Goal: Information Seeking & Learning: Learn about a topic

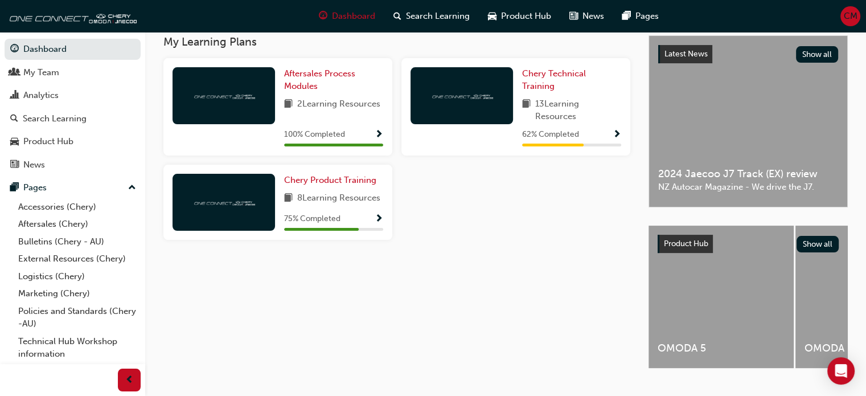
scroll to position [252, 0]
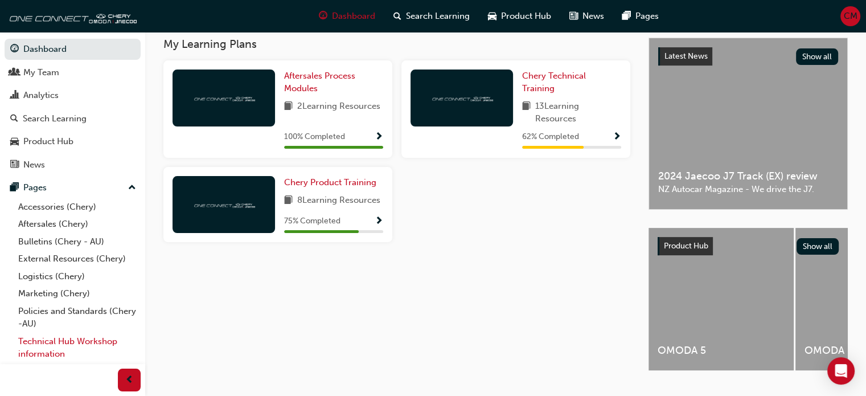
click at [79, 341] on link "Technical Hub Workshop information" at bounding box center [77, 348] width 127 height 30
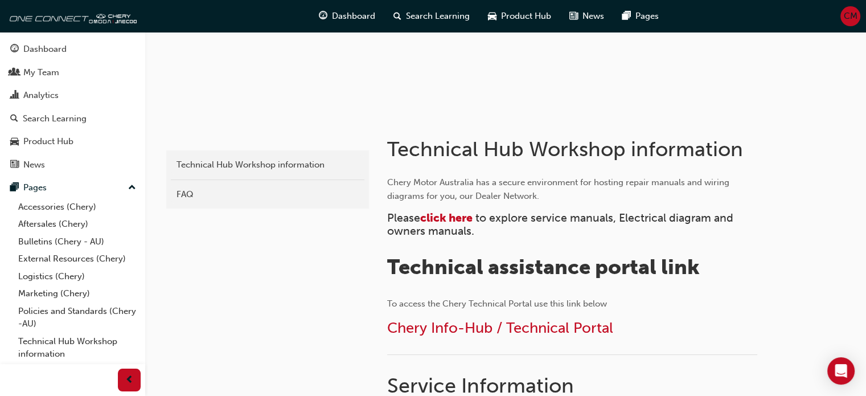
scroll to position [150, 0]
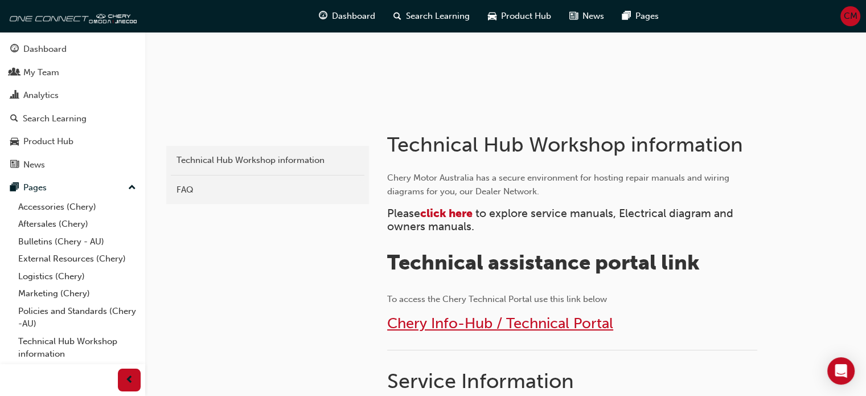
click at [489, 322] on span "Chery Info-Hub / Technical Portal" at bounding box center [500, 323] width 226 height 18
